Goal: Task Accomplishment & Management: Manage account settings

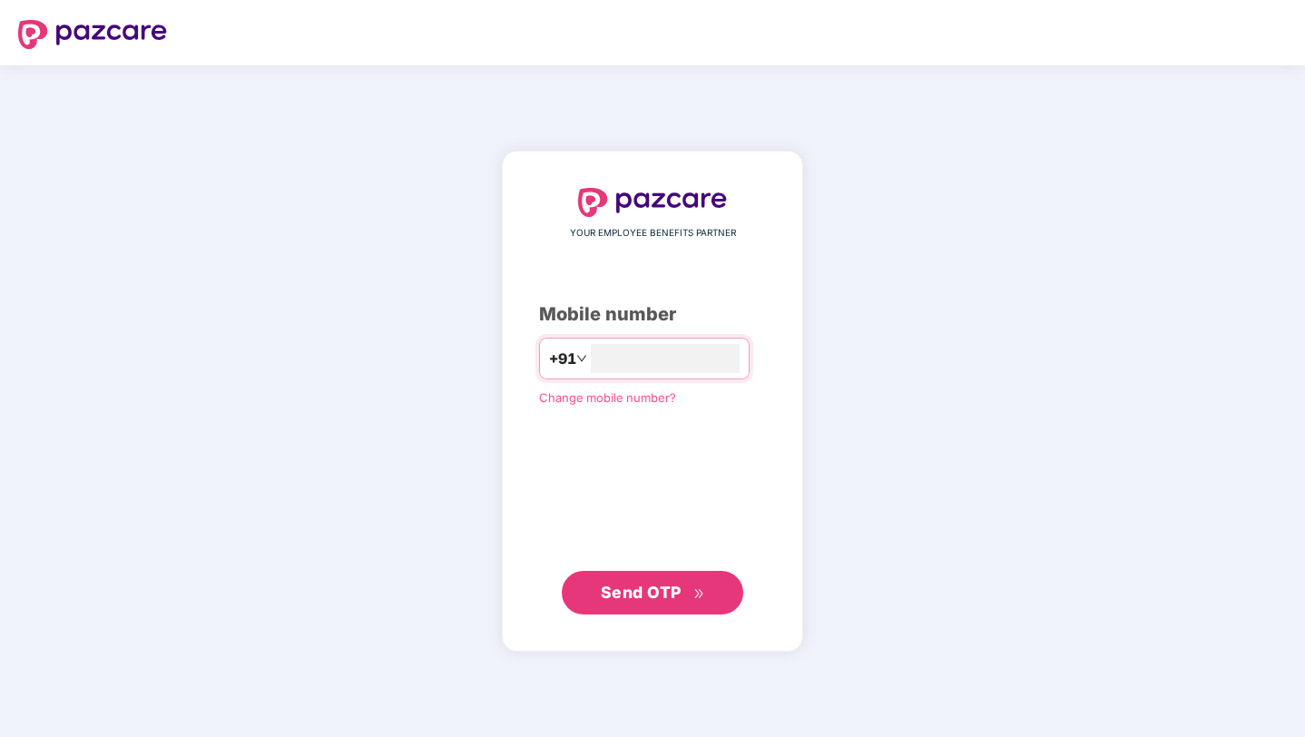
type input "**********"
click at [667, 592] on span "Send OTP" at bounding box center [641, 591] width 81 height 19
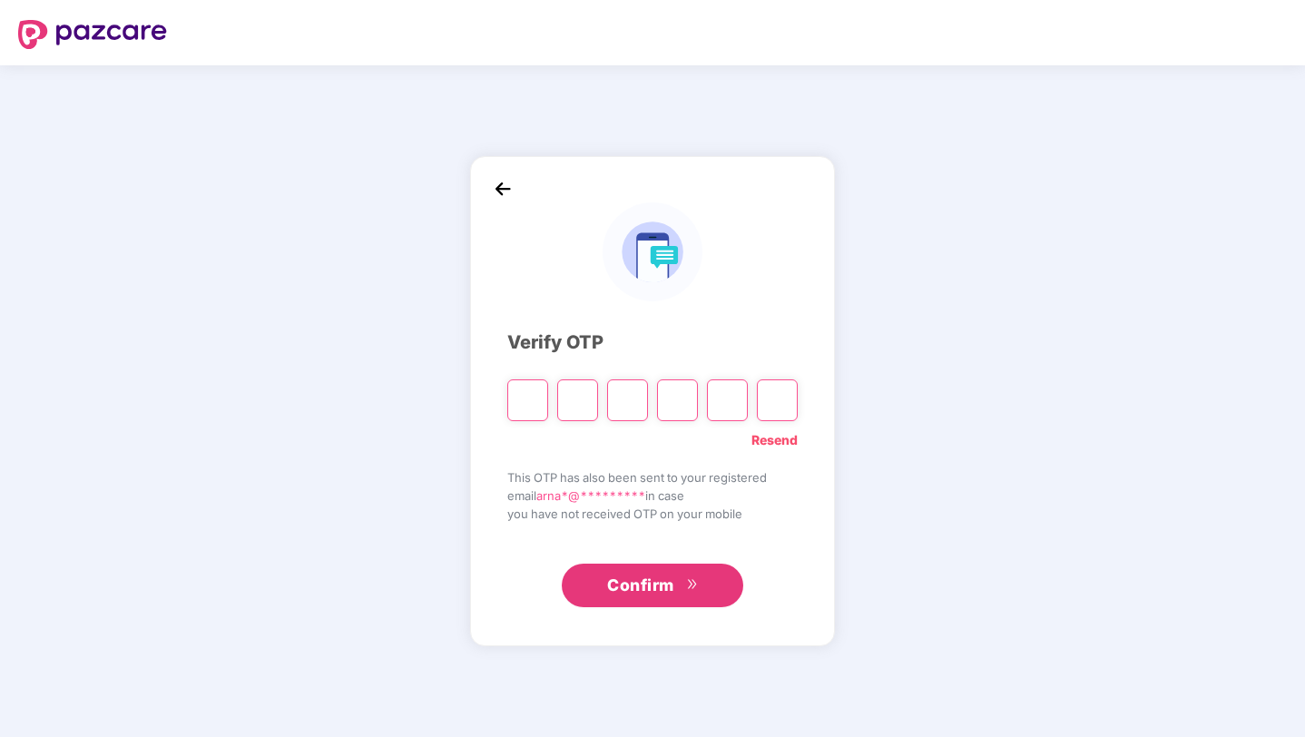
type input "*"
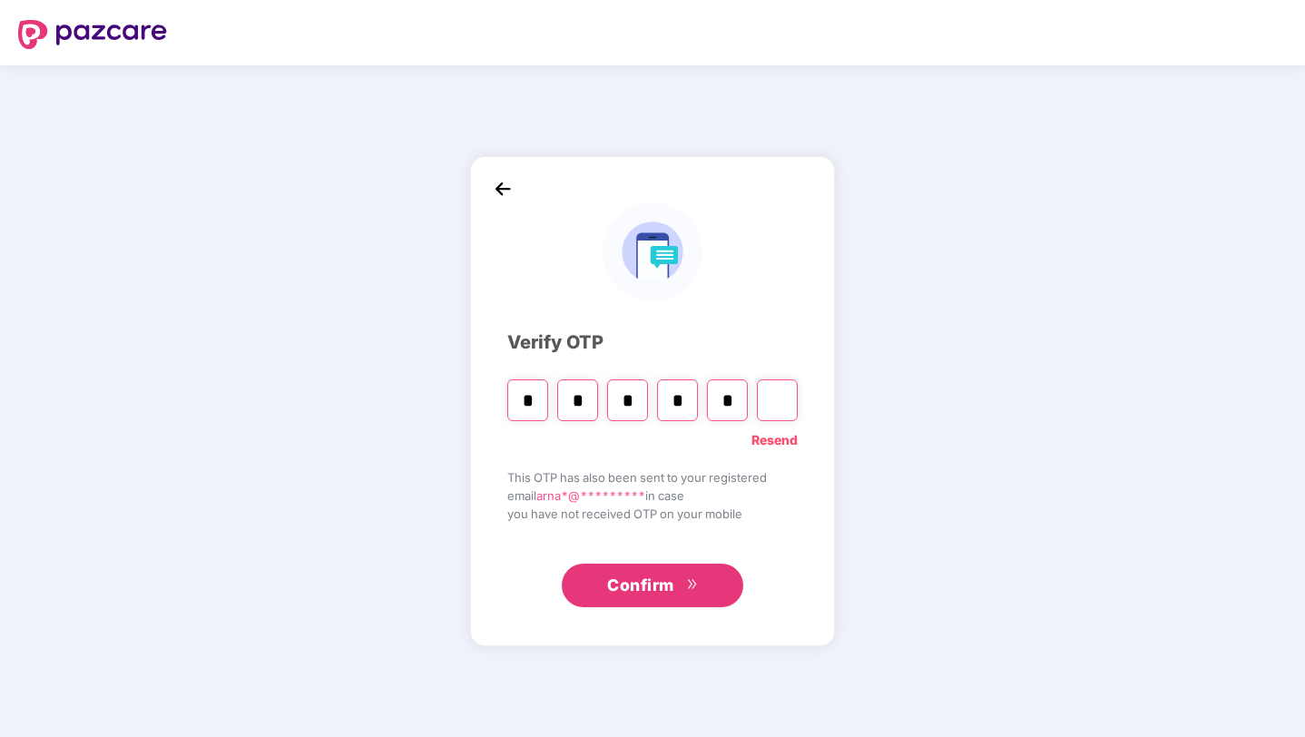
type input "*"
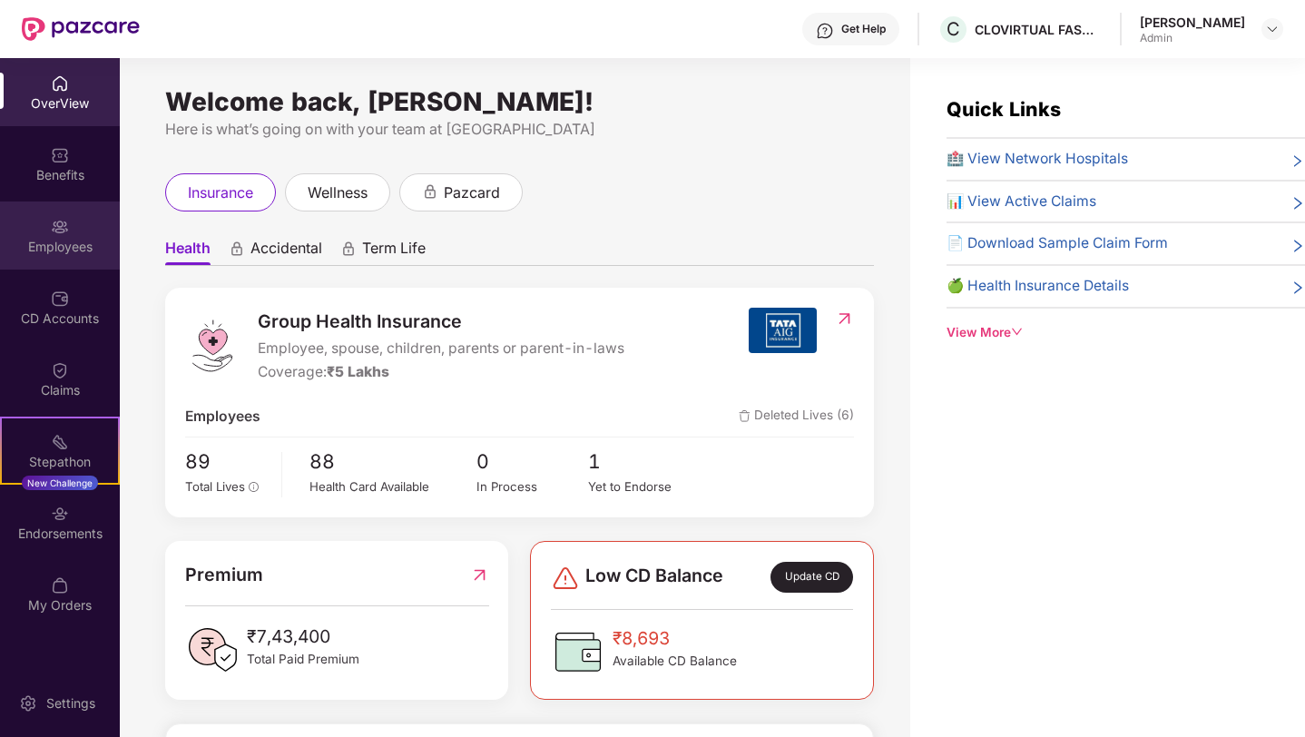
click at [64, 232] on img at bounding box center [60, 227] width 18 height 18
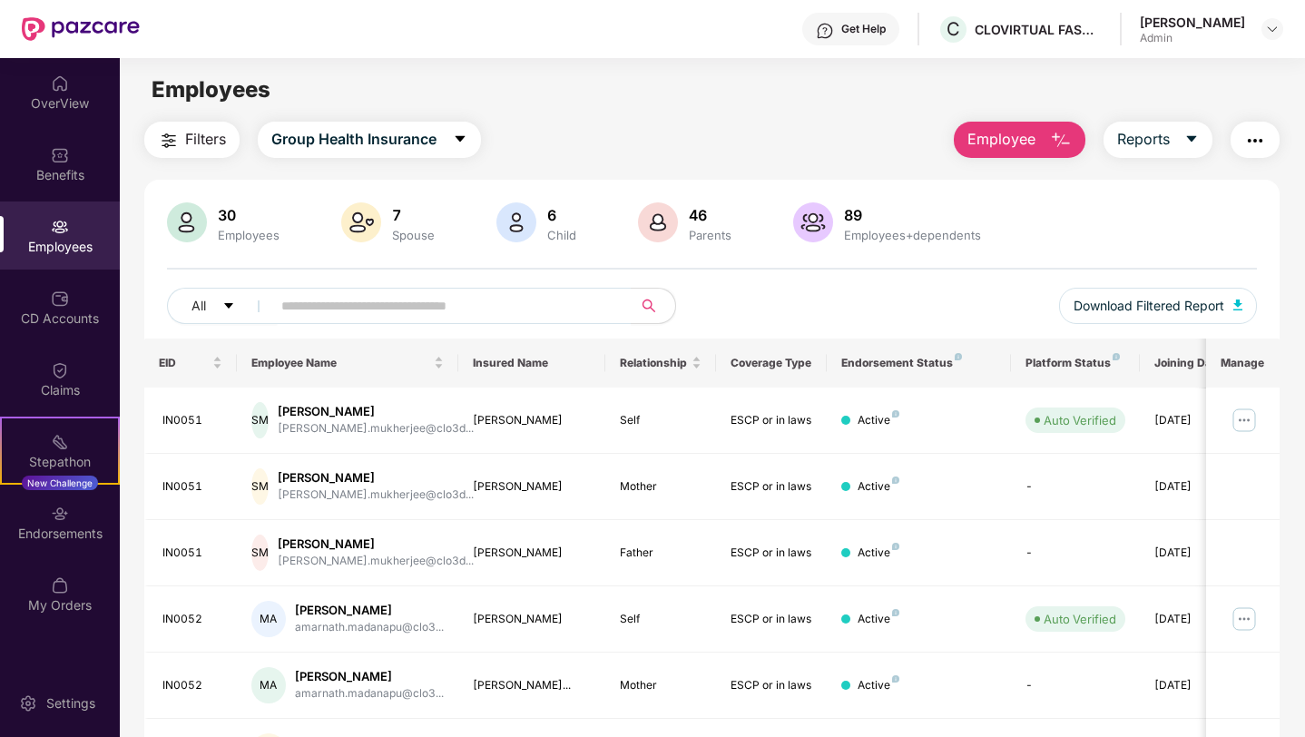
click at [1013, 133] on span "Employee" at bounding box center [1001, 139] width 68 height 23
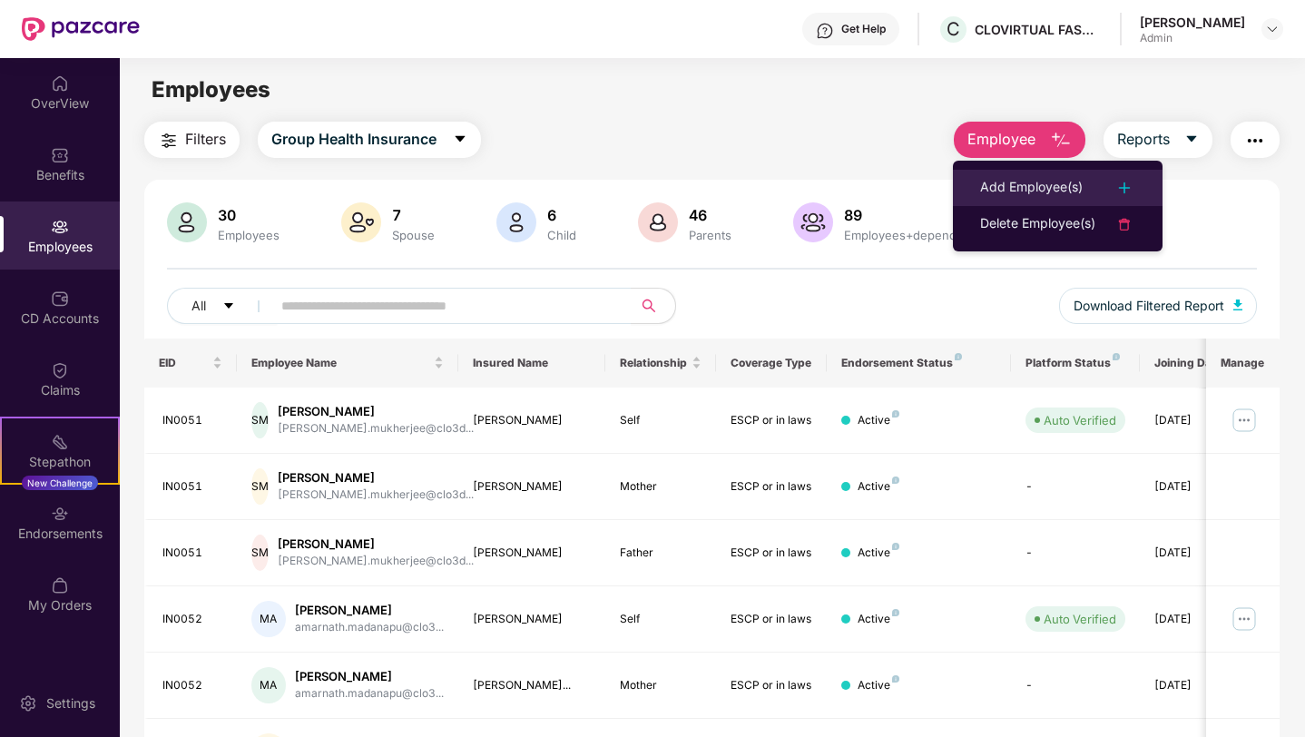
click at [1033, 186] on div "Add Employee(s)" at bounding box center [1031, 188] width 103 height 22
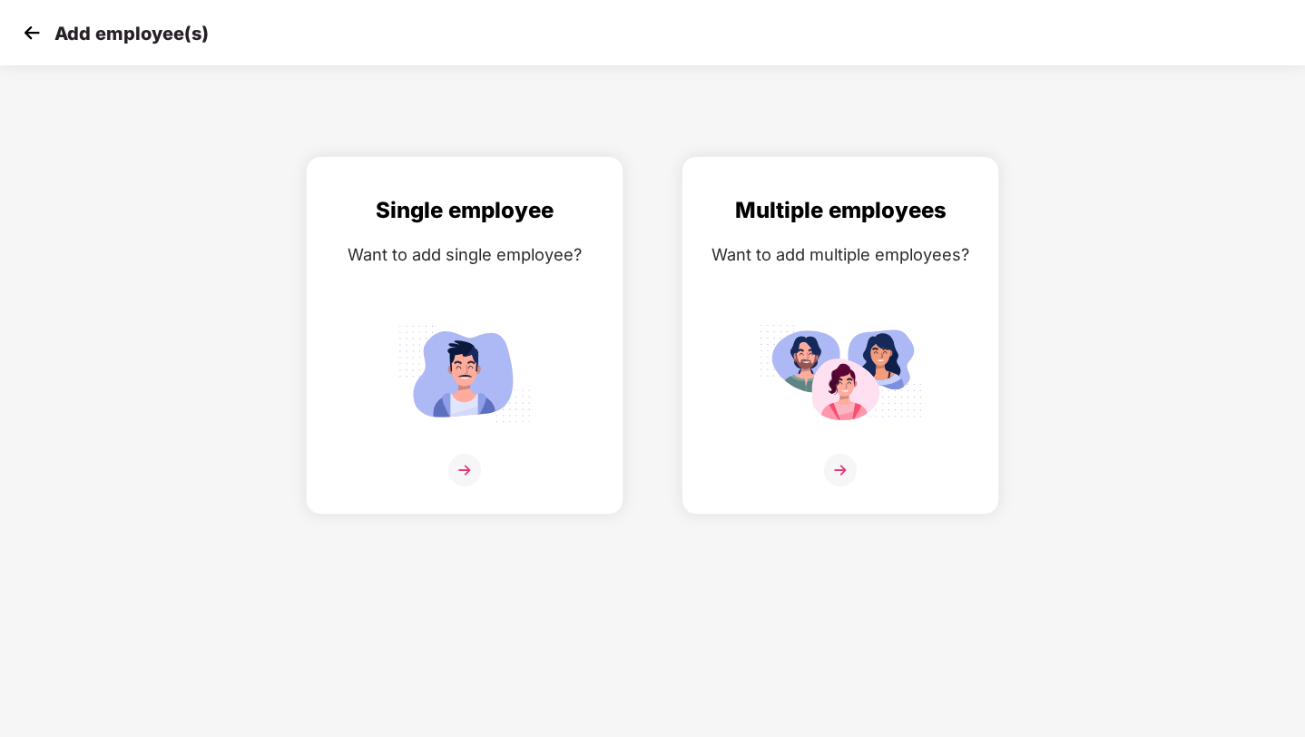
click at [32, 24] on img at bounding box center [31, 32] width 27 height 27
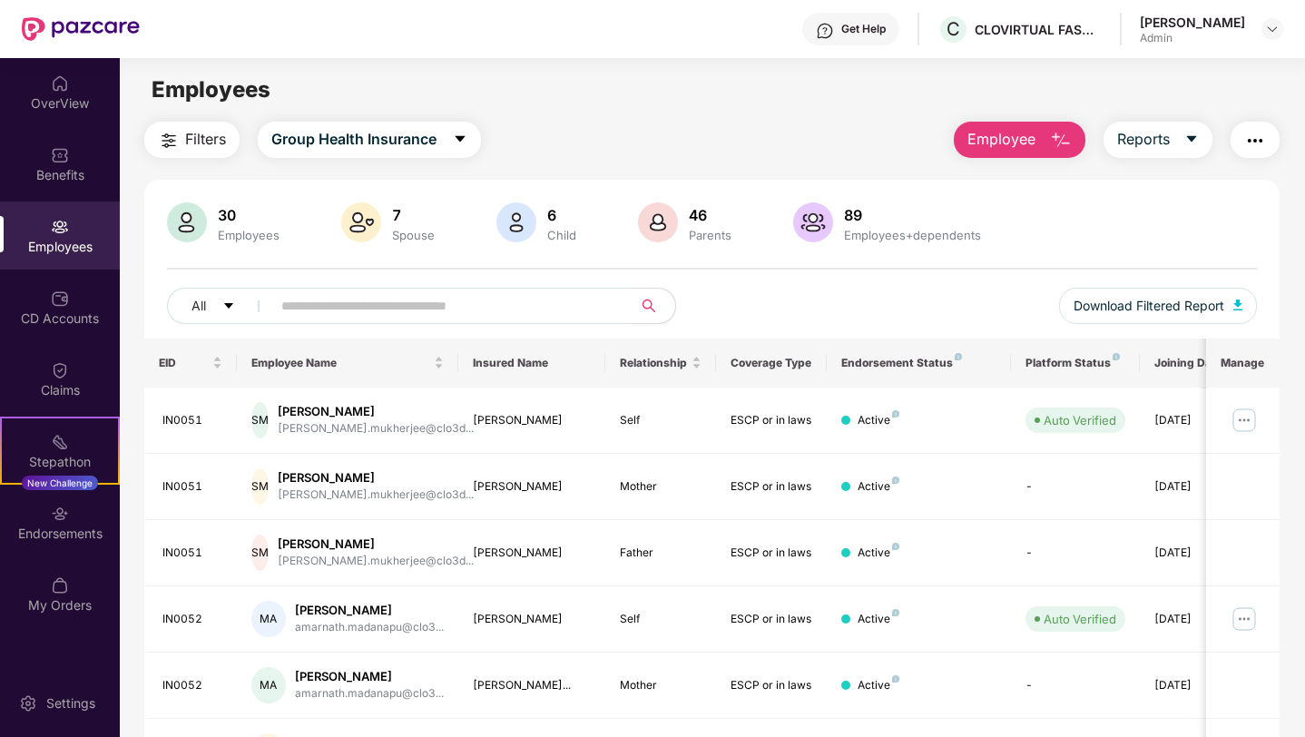
click at [510, 301] on input "text" at bounding box center [444, 305] width 326 height 27
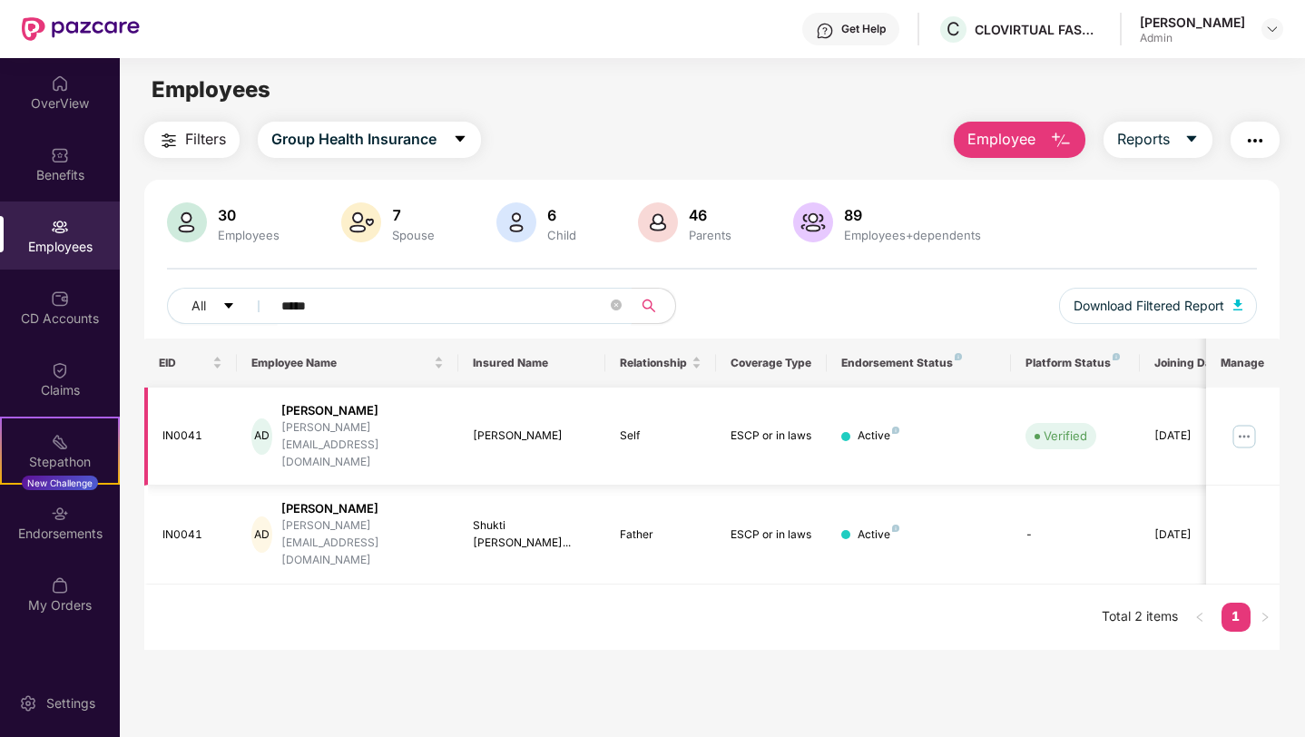
type input "*****"
click at [1243, 422] on img at bounding box center [1243, 436] width 29 height 29
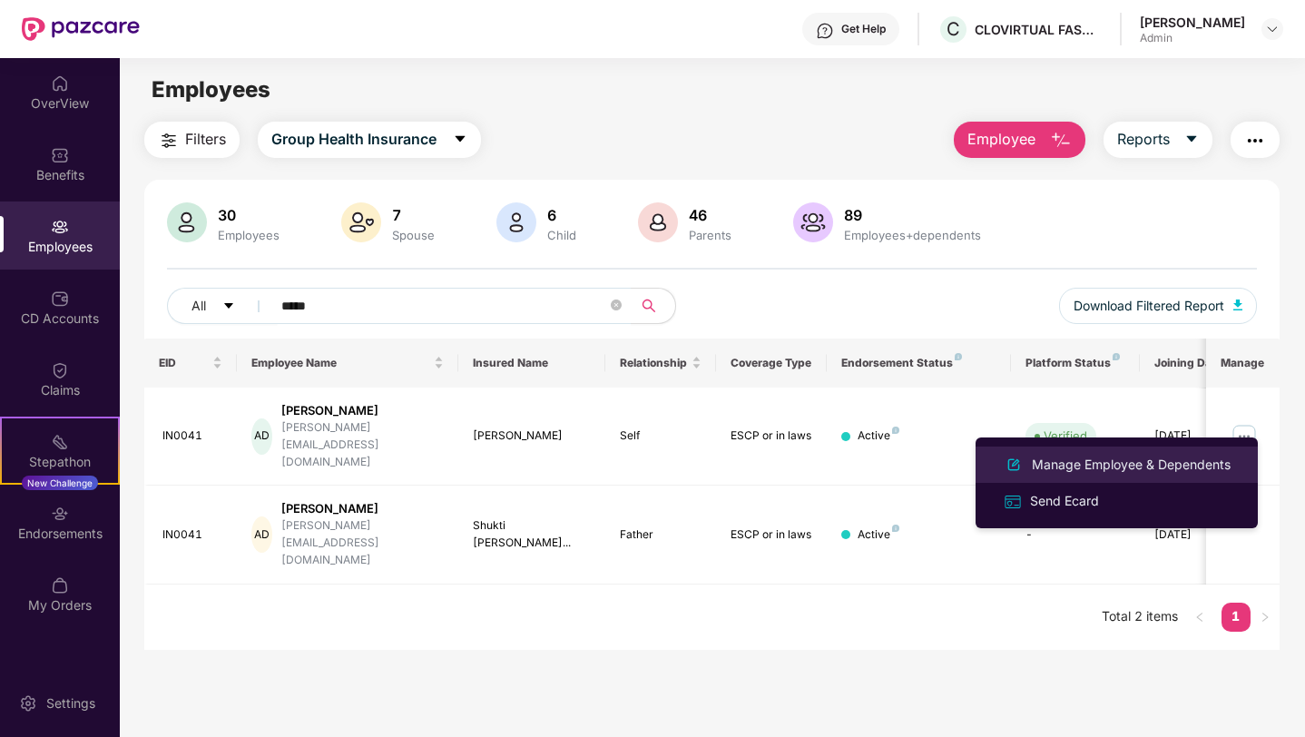
click at [1177, 460] on div "Manage Employee & Dependents" at bounding box center [1131, 465] width 206 height 20
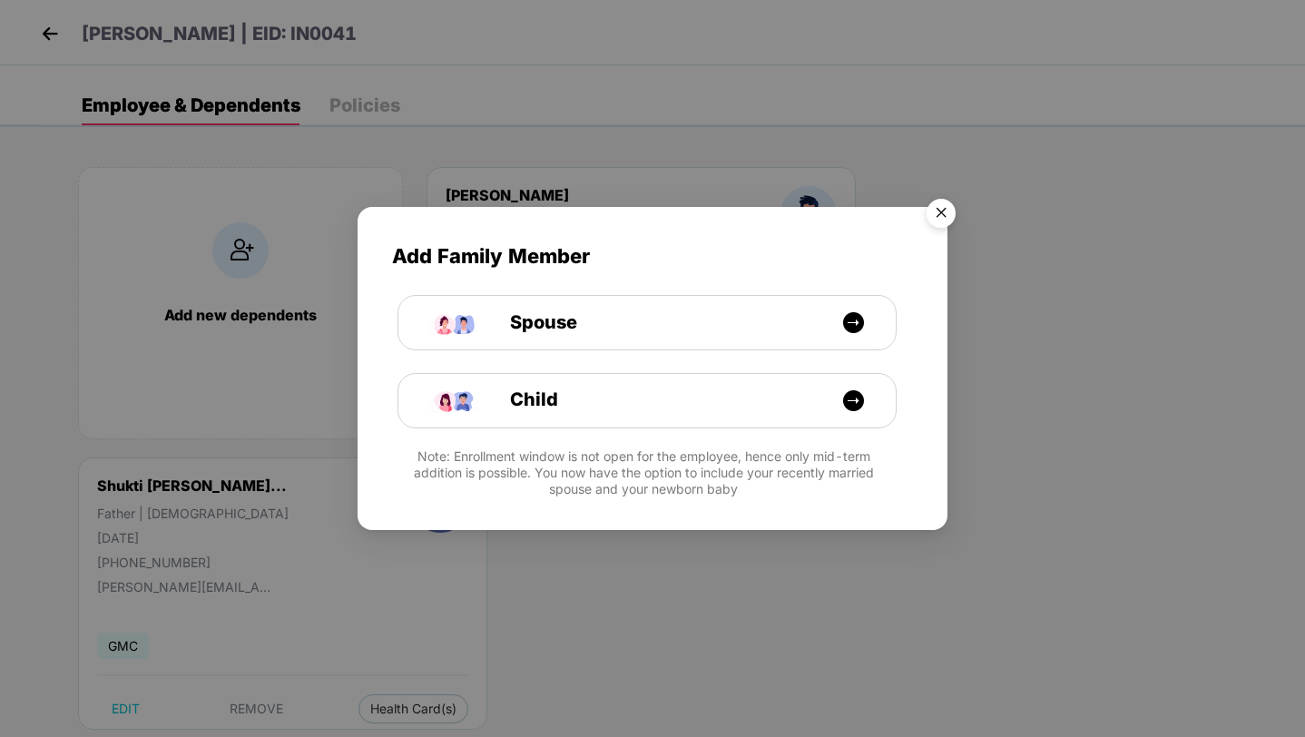
click at [938, 211] on img "Close" at bounding box center [940, 216] width 51 height 51
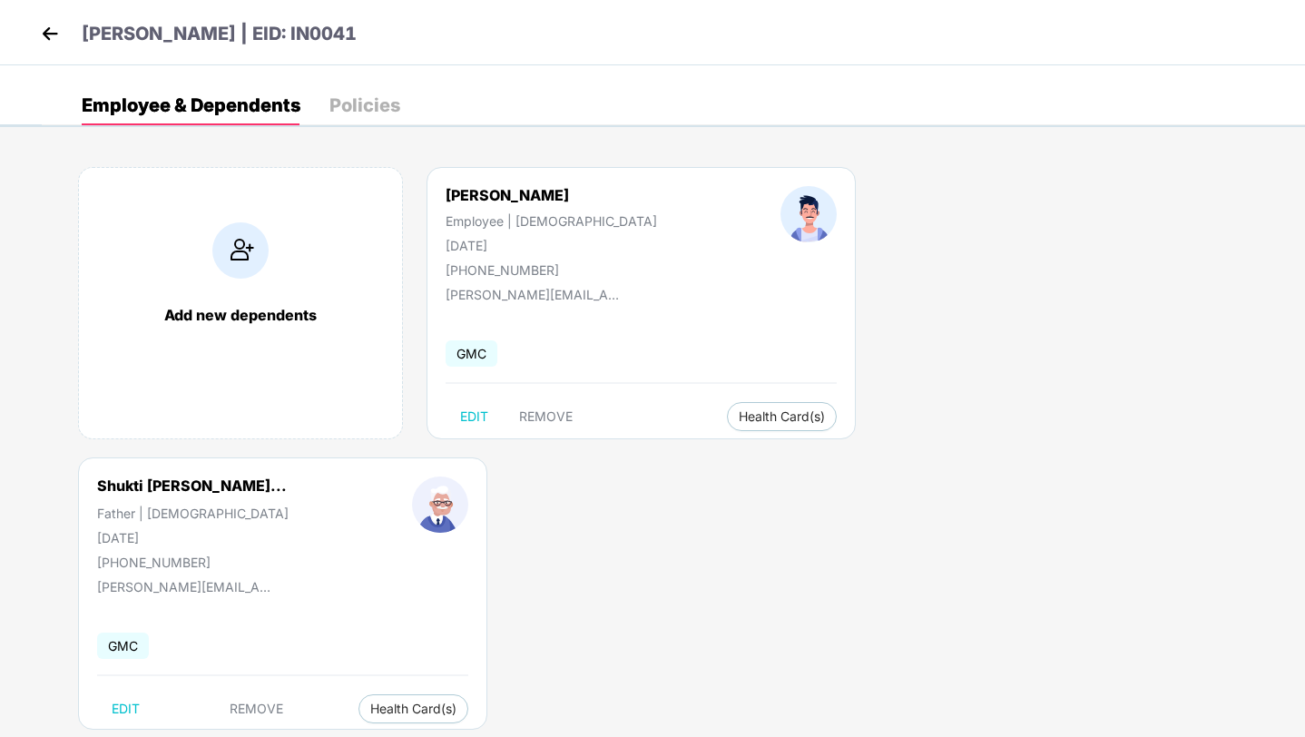
click at [244, 252] on img at bounding box center [240, 250] width 56 height 56
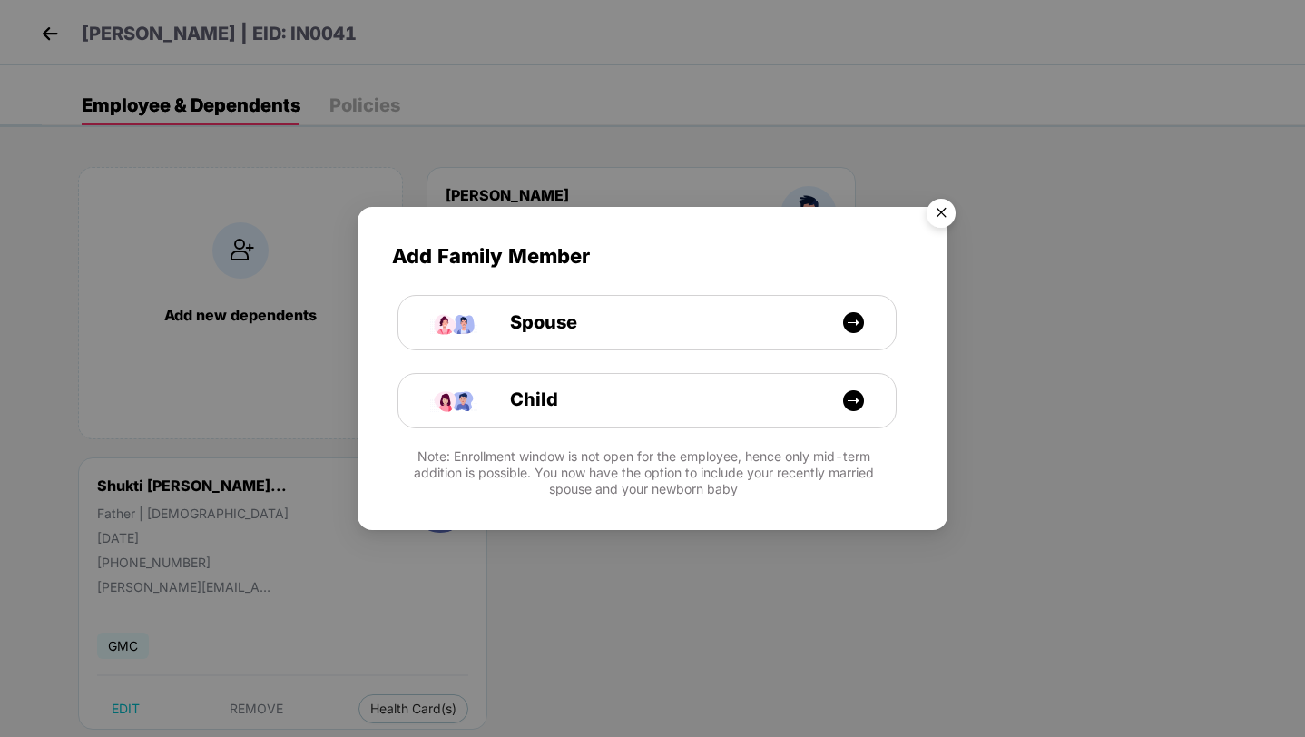
click at [944, 210] on img "Close" at bounding box center [940, 216] width 51 height 51
